Goal: Navigation & Orientation: Find specific page/section

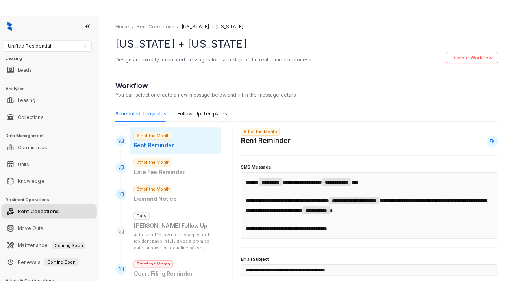
scroll to position [15, 0]
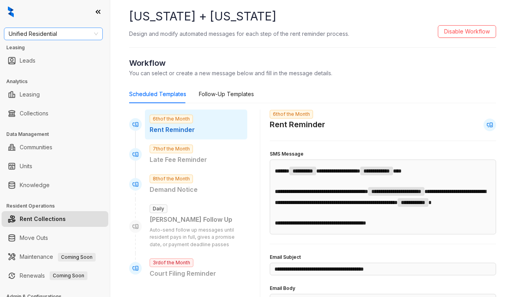
click at [62, 35] on span "Unified Residential" at bounding box center [53, 34] width 89 height 12
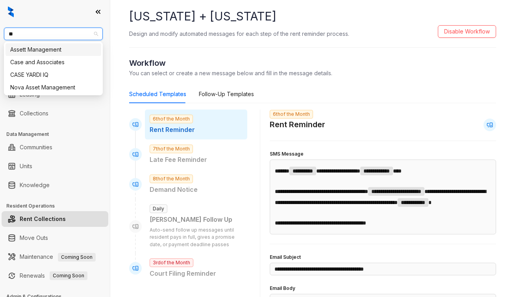
type input "***"
click at [59, 48] on div "Assett Management" at bounding box center [53, 49] width 86 height 9
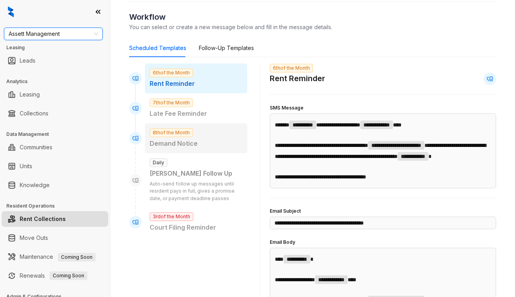
scroll to position [5, 0]
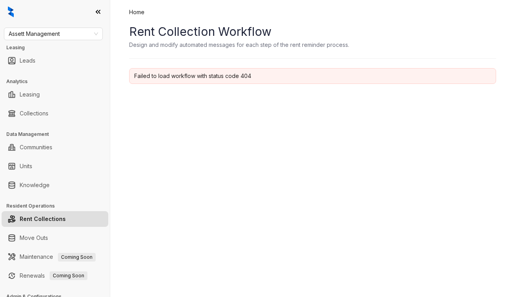
click at [50, 219] on link "Rent Collections" at bounding box center [43, 219] width 46 height 16
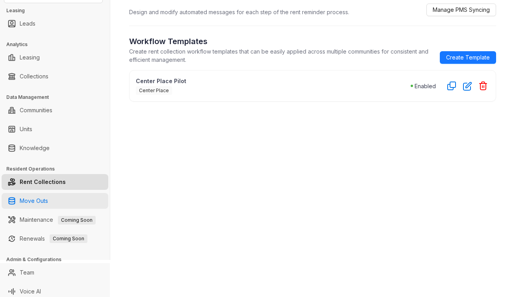
scroll to position [41, 0]
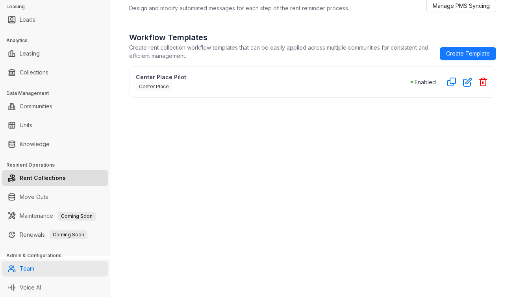
click at [34, 269] on link "Team" at bounding box center [27, 268] width 15 height 16
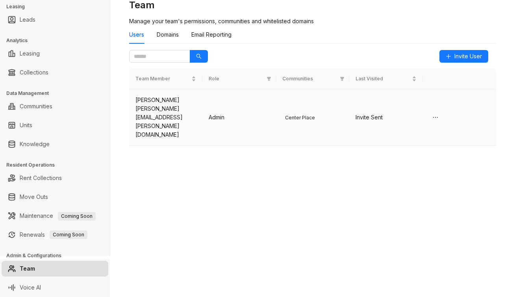
click at [162, 98] on div "Angelica Baeza" at bounding box center [165, 100] width 61 height 9
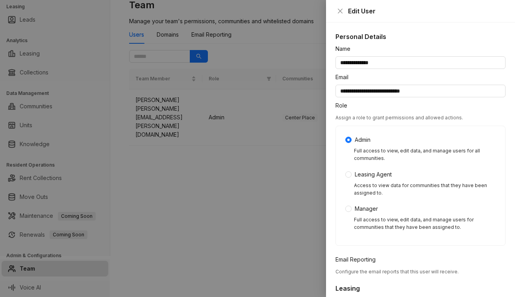
scroll to position [102, 0]
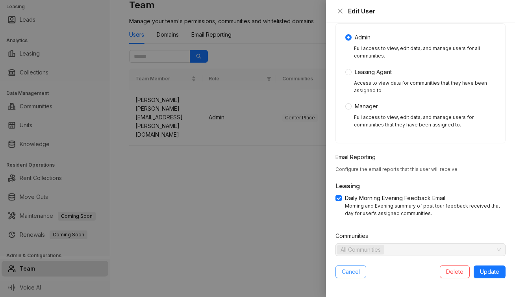
click at [345, 273] on span "Cancel" at bounding box center [350, 271] width 18 height 9
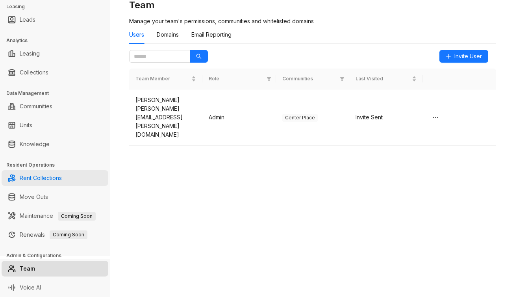
click at [48, 179] on link "Rent Collections" at bounding box center [41, 178] width 42 height 16
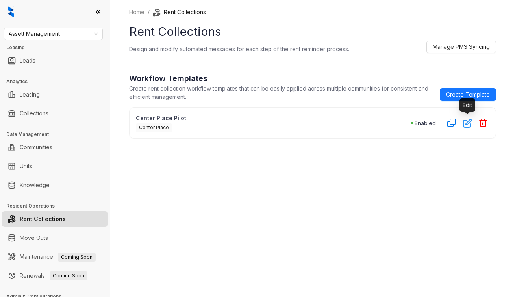
click at [465, 121] on icon "button" at bounding box center [467, 122] width 9 height 9
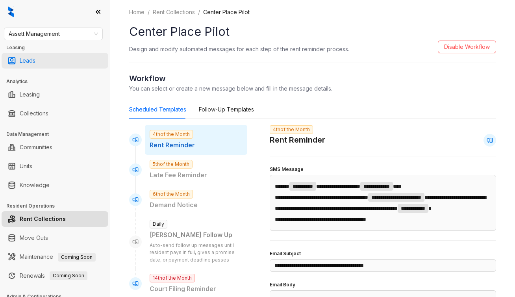
click at [35, 58] on link "Leads" at bounding box center [28, 61] width 16 height 16
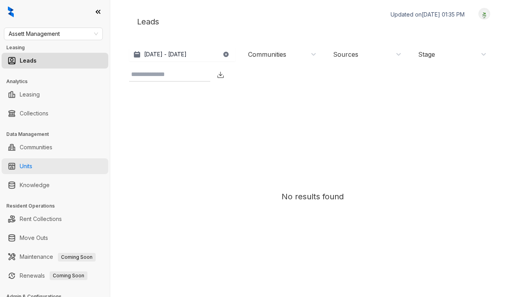
scroll to position [41, 0]
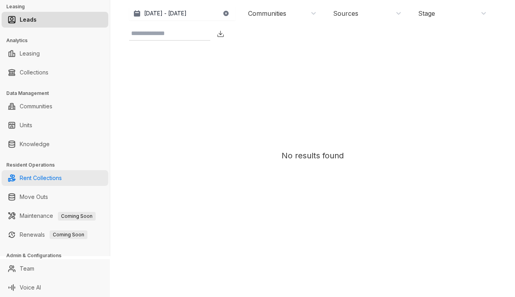
click at [46, 177] on link "Rent Collections" at bounding box center [41, 178] width 42 height 16
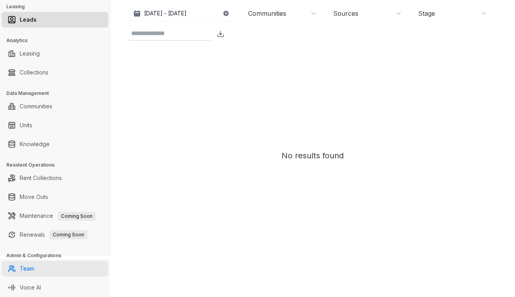
click at [34, 262] on link "Team" at bounding box center [27, 268] width 15 height 16
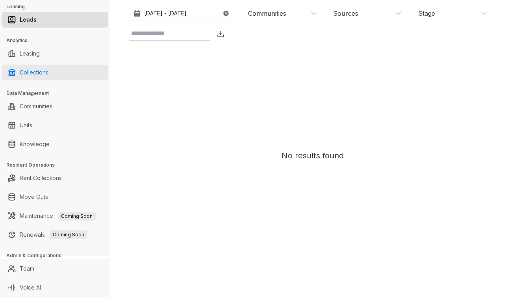
scroll to position [0, 0]
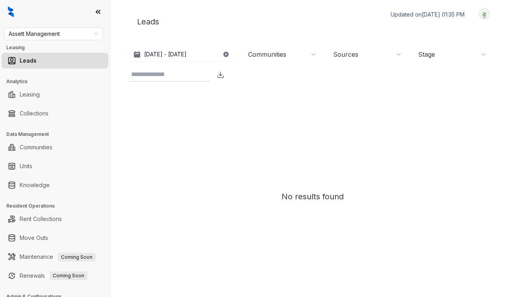
click at [13, 12] on img at bounding box center [11, 11] width 6 height 11
